Goal: Transaction & Acquisition: Purchase product/service

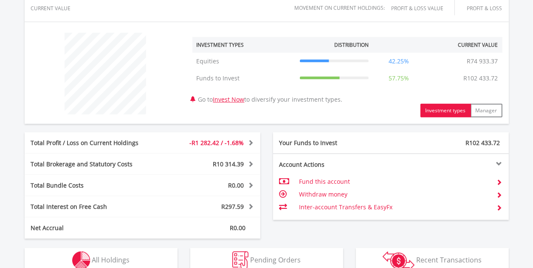
scroll to position [382, 0]
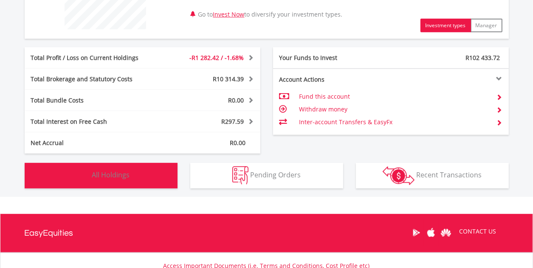
click at [86, 171] on img "button" at bounding box center [81, 175] width 18 height 18
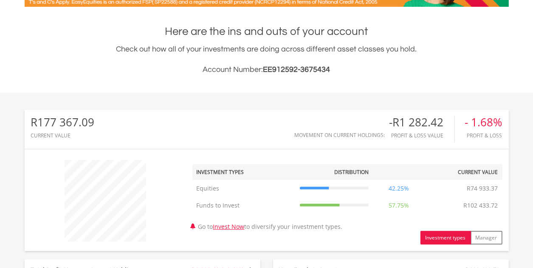
scroll to position [0, 0]
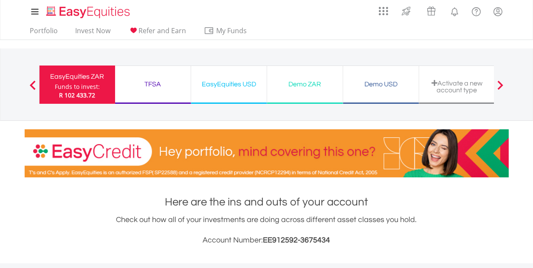
click at [212, 84] on div "EasyEquities USD" at bounding box center [228, 84] width 65 height 12
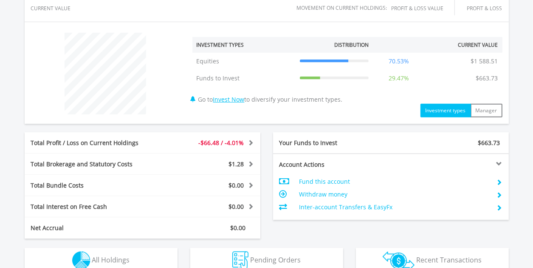
scroll to position [382, 0]
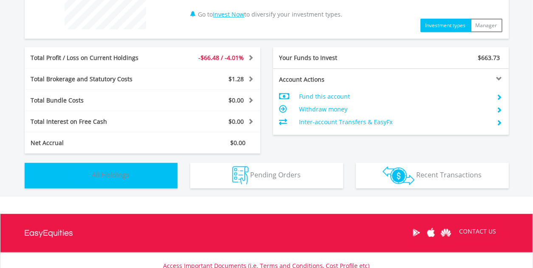
click at [83, 169] on img "button" at bounding box center [81, 175] width 18 height 18
click at [0, 0] on img "button" at bounding box center [0, 0] width 0 height 0
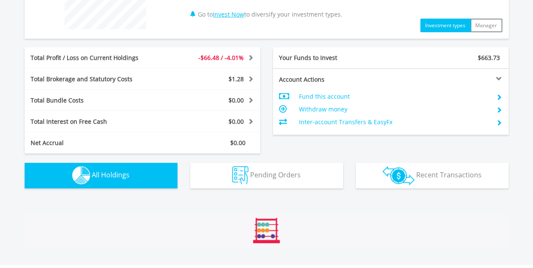
click at [83, 169] on img "button" at bounding box center [81, 175] width 18 height 18
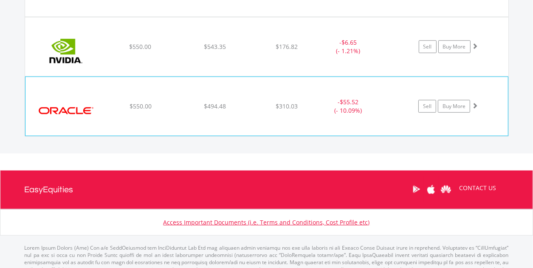
scroll to position [595, 0]
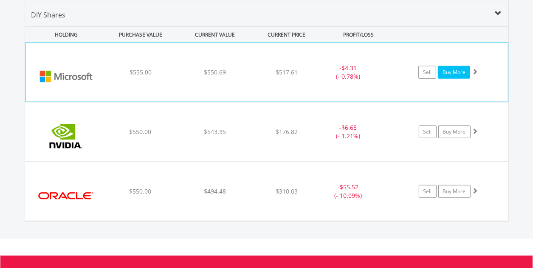
click at [457, 71] on link "Buy More" at bounding box center [454, 72] width 32 height 13
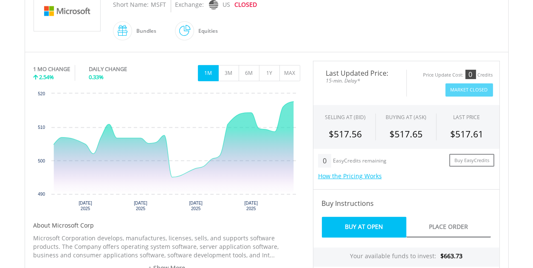
scroll to position [255, 0]
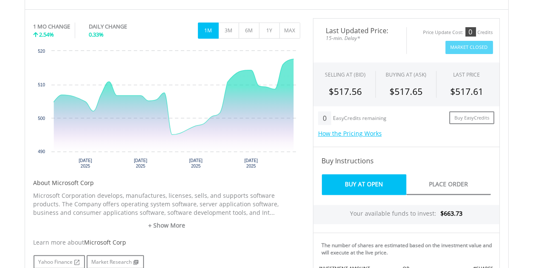
click at [364, 182] on link "Buy At Open" at bounding box center [364, 184] width 85 height 21
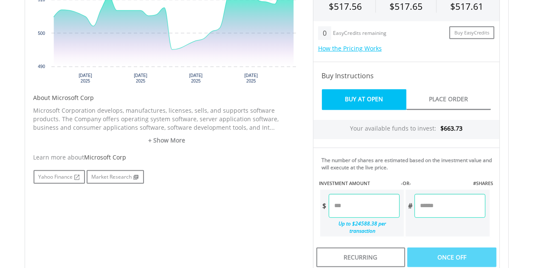
scroll to position [382, 0]
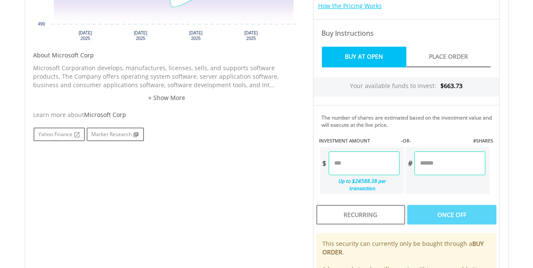
click at [340, 162] on input "number" at bounding box center [364, 163] width 71 height 24
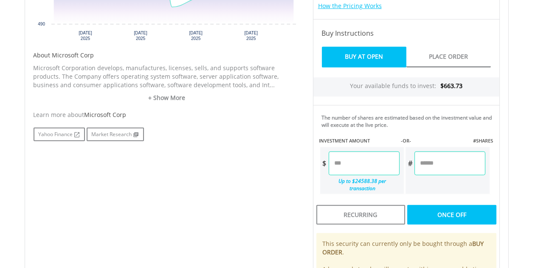
type input "******"
click at [430, 201] on div "Last Updated Price: 15-min. Delay* Price Update Cost: 0 Credits Market Closed S…" at bounding box center [407, 108] width 200 height 435
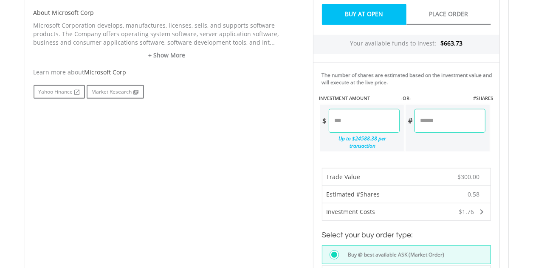
scroll to position [510, 0]
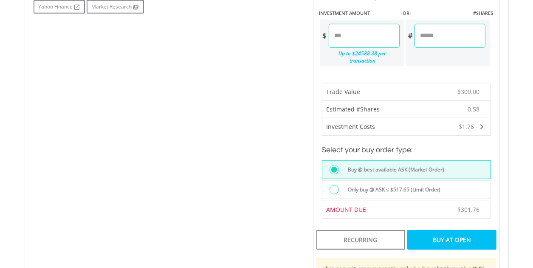
click at [430, 230] on div "Buy At Open" at bounding box center [451, 240] width 89 height 20
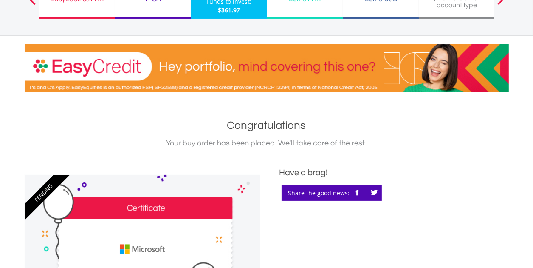
scroll to position [127, 0]
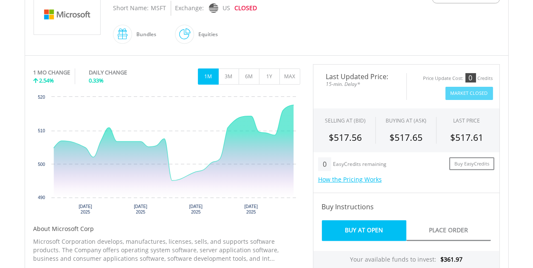
scroll to position [166, 0]
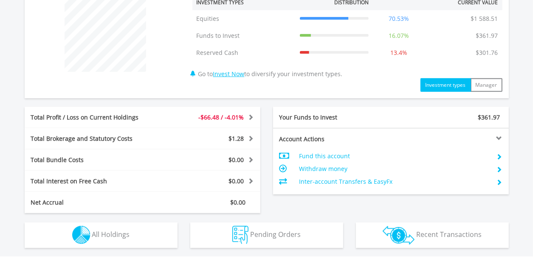
scroll to position [382, 0]
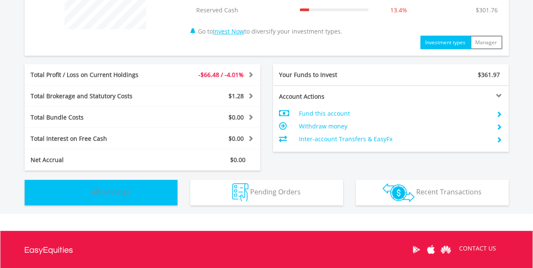
click at [84, 187] on img "button" at bounding box center [81, 192] width 18 height 18
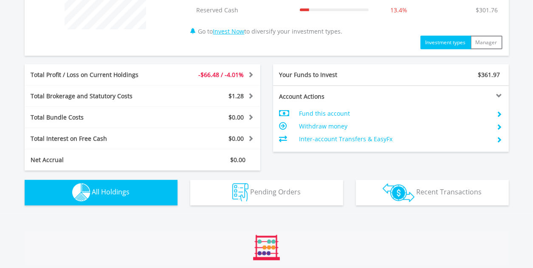
click at [84, 187] on img "button" at bounding box center [81, 192] width 18 height 18
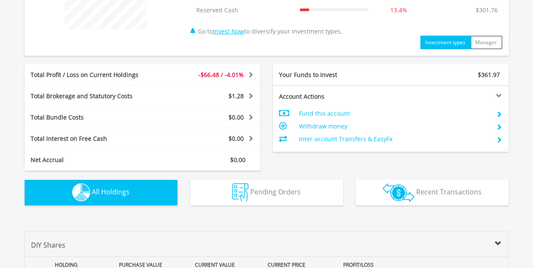
scroll to position [612, 0]
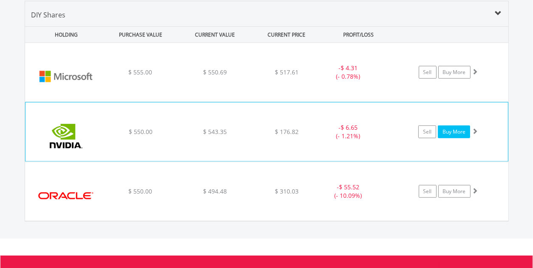
click at [444, 129] on link "Buy More" at bounding box center [454, 131] width 32 height 13
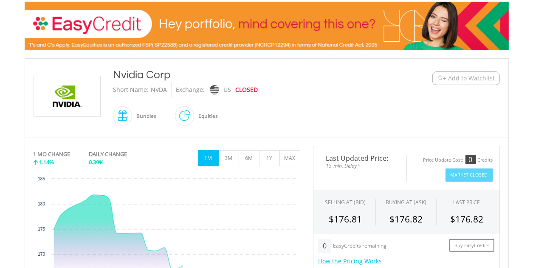
scroll to position [212, 0]
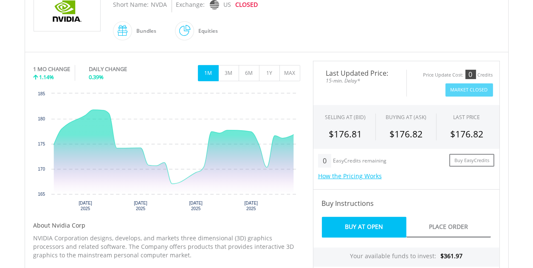
click at [347, 220] on link "Buy At Open" at bounding box center [364, 227] width 85 height 21
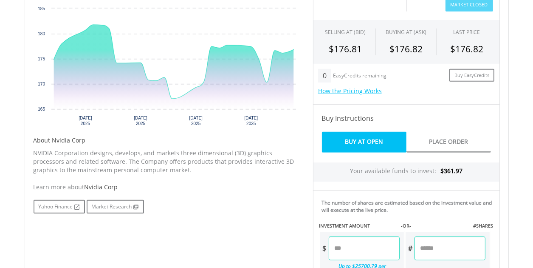
scroll to position [340, 0]
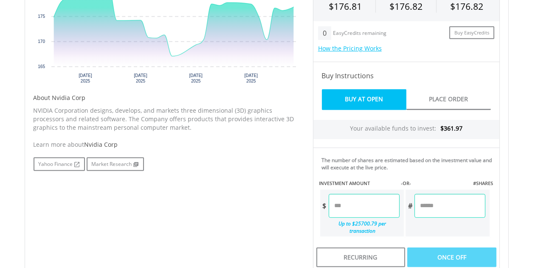
click at [343, 203] on input "number" at bounding box center [364, 206] width 71 height 24
type input "******"
click at [419, 248] on div "Last Updated Price: 15-min. Delay* Price Update Cost: 0 Credits Market Closed S…" at bounding box center [407, 150] width 200 height 435
type input "******"
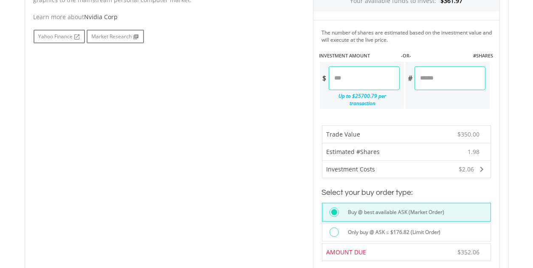
scroll to position [510, 0]
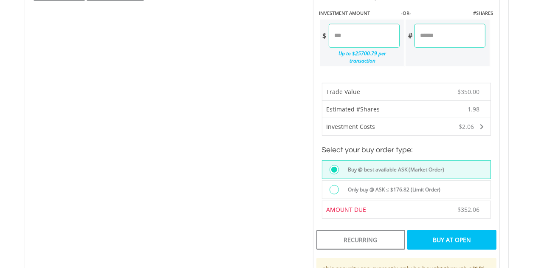
click at [434, 230] on div "Buy At Open" at bounding box center [451, 240] width 89 height 20
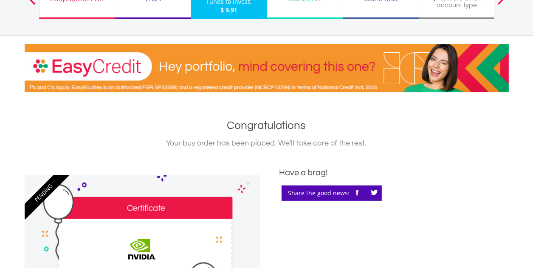
scroll to position [127, 0]
